Goal: Task Accomplishment & Management: Manage account settings

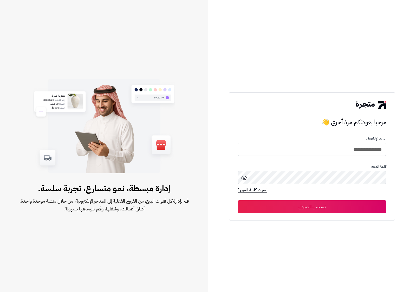
click at [330, 213] on button "تسجيل الدخول" at bounding box center [312, 206] width 149 height 13
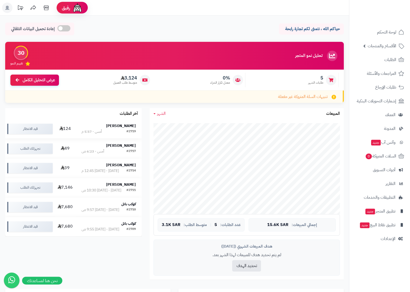
click at [129, 128] on strong "منير صباغ" at bounding box center [121, 125] width 30 height 5
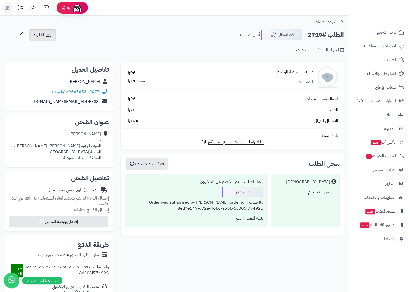
click at [36, 36] on span "الفاتورة" at bounding box center [39, 35] width 11 height 6
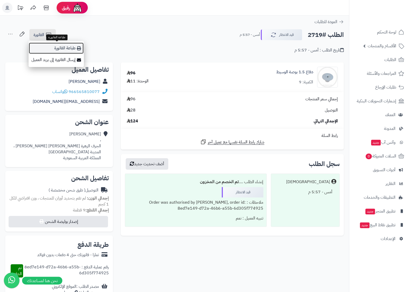
click at [57, 47] on link "طباعة الفاتورة" at bounding box center [56, 48] width 55 height 12
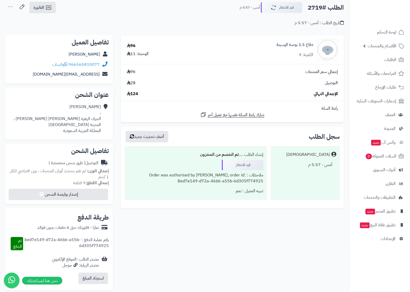
scroll to position [55, 0]
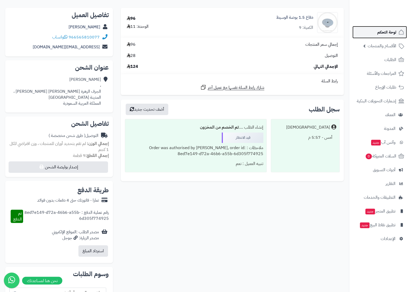
click at [388, 31] on span "لوحة التحكم" at bounding box center [387, 32] width 19 height 7
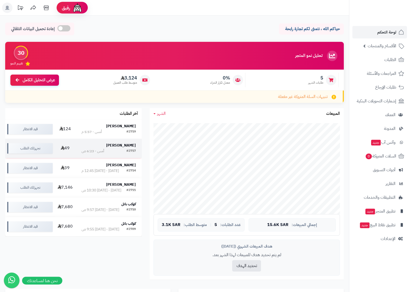
click at [126, 146] on strong "نوف العنزي" at bounding box center [121, 145] width 30 height 5
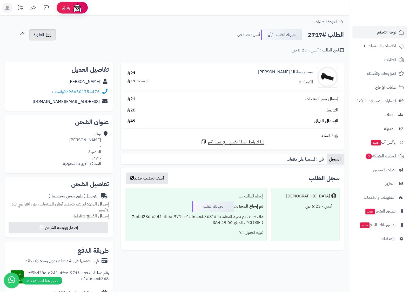
click at [44, 37] on link "الفاتورة" at bounding box center [42, 34] width 27 height 11
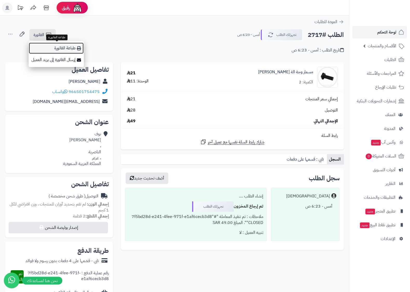
click at [66, 48] on link "طباعة الفاتورة" at bounding box center [56, 48] width 55 height 12
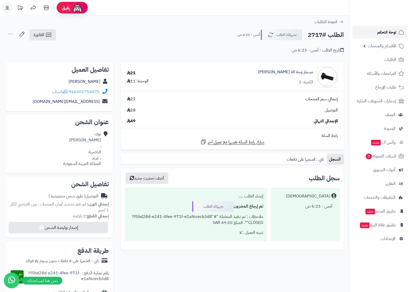
click at [395, 32] on span "لوحة التحكم" at bounding box center [387, 32] width 19 height 7
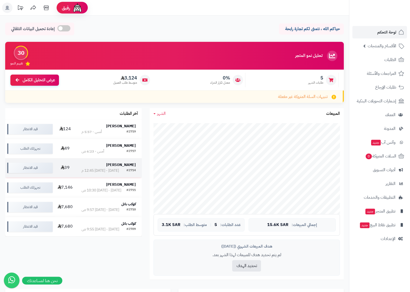
click at [100, 167] on div "[PERSON_NAME]" at bounding box center [109, 164] width 54 height 5
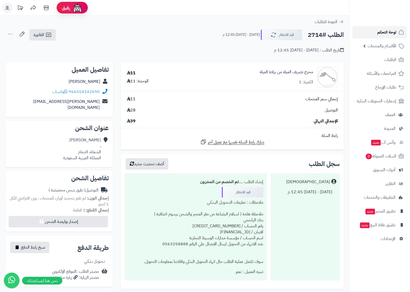
click at [389, 34] on span "لوحة التحكم" at bounding box center [387, 32] width 19 height 7
